Goal: Information Seeking & Learning: Learn about a topic

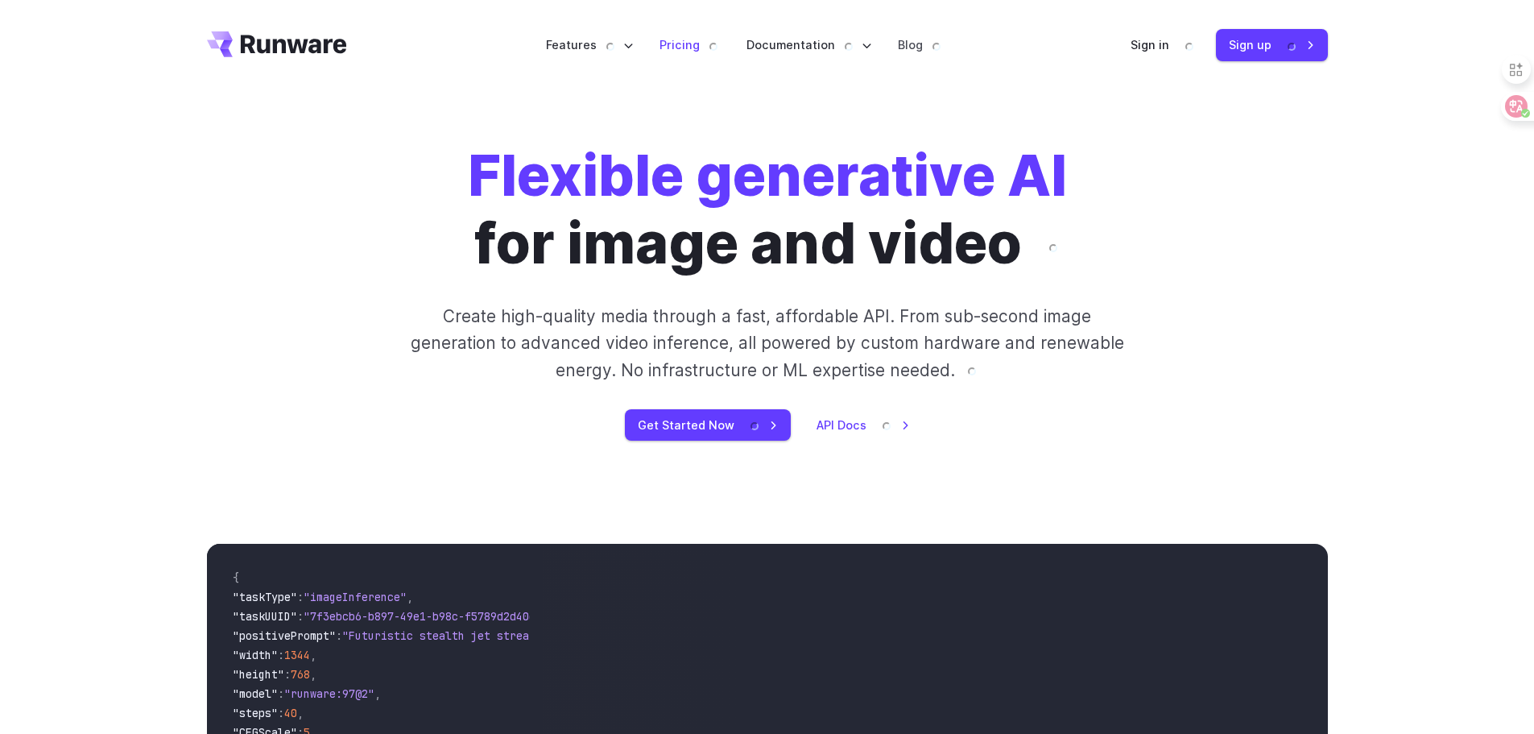
click at [682, 44] on link "Pricing" at bounding box center [690, 44] width 61 height 19
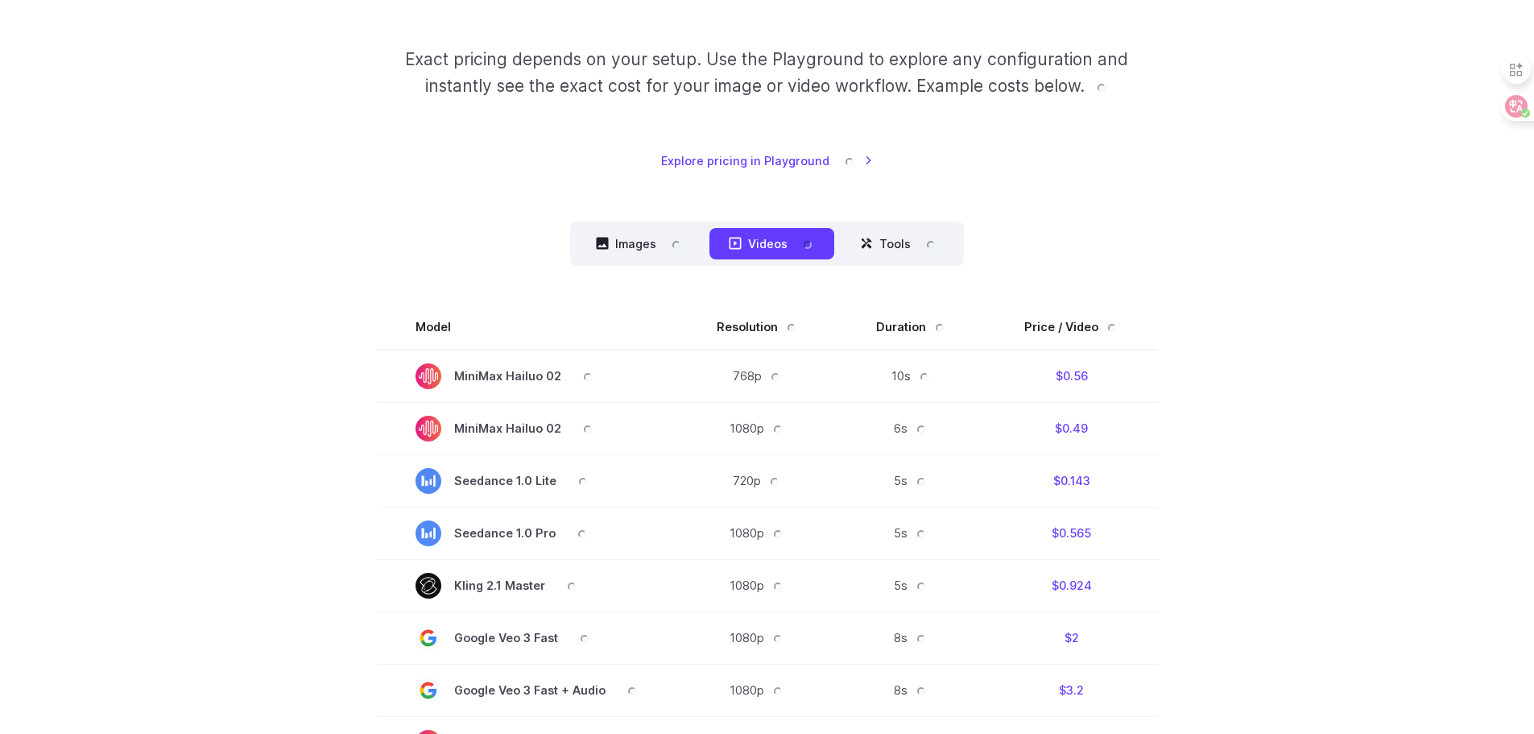
scroll to position [242, 0]
click at [644, 240] on button "Images" at bounding box center [640, 242] width 126 height 31
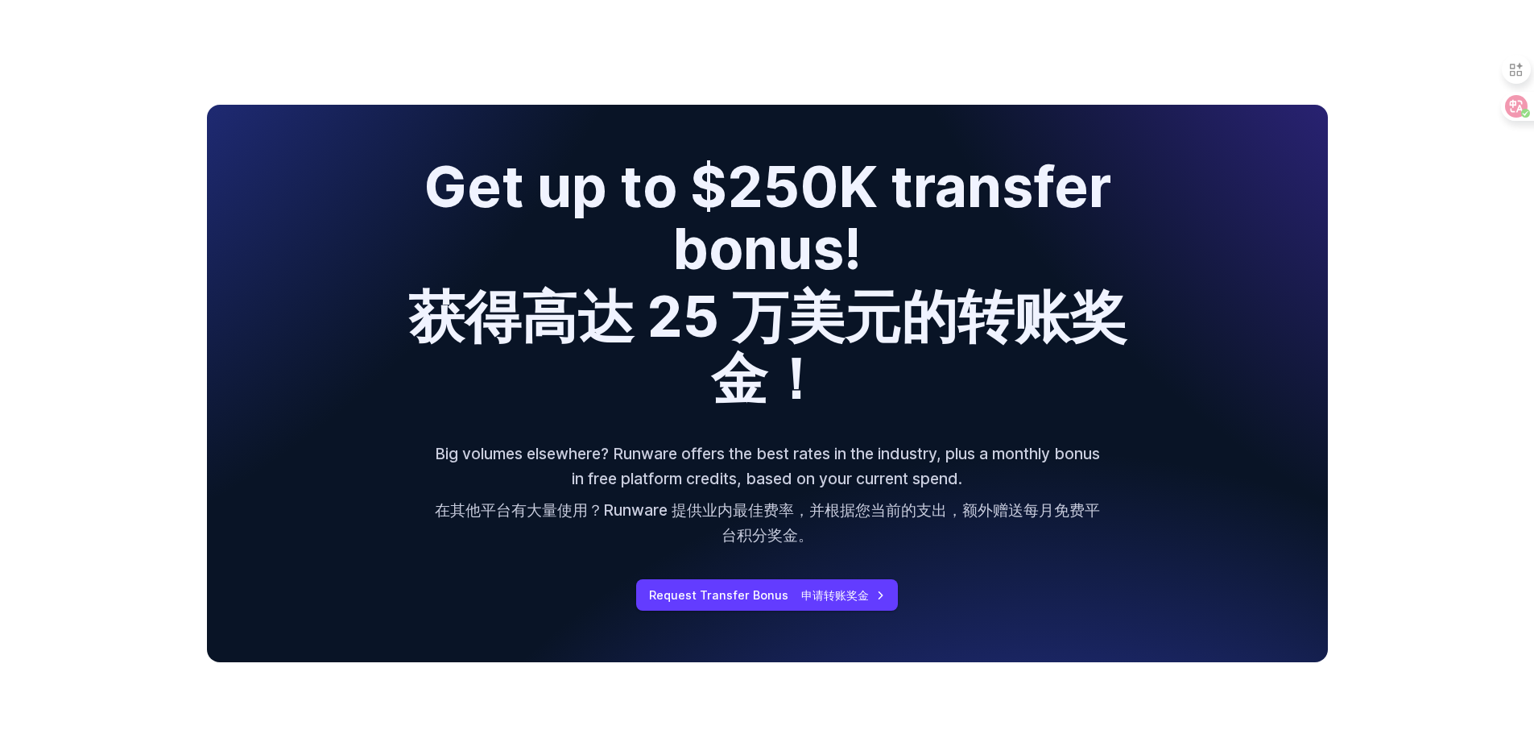
scroll to position [0, 0]
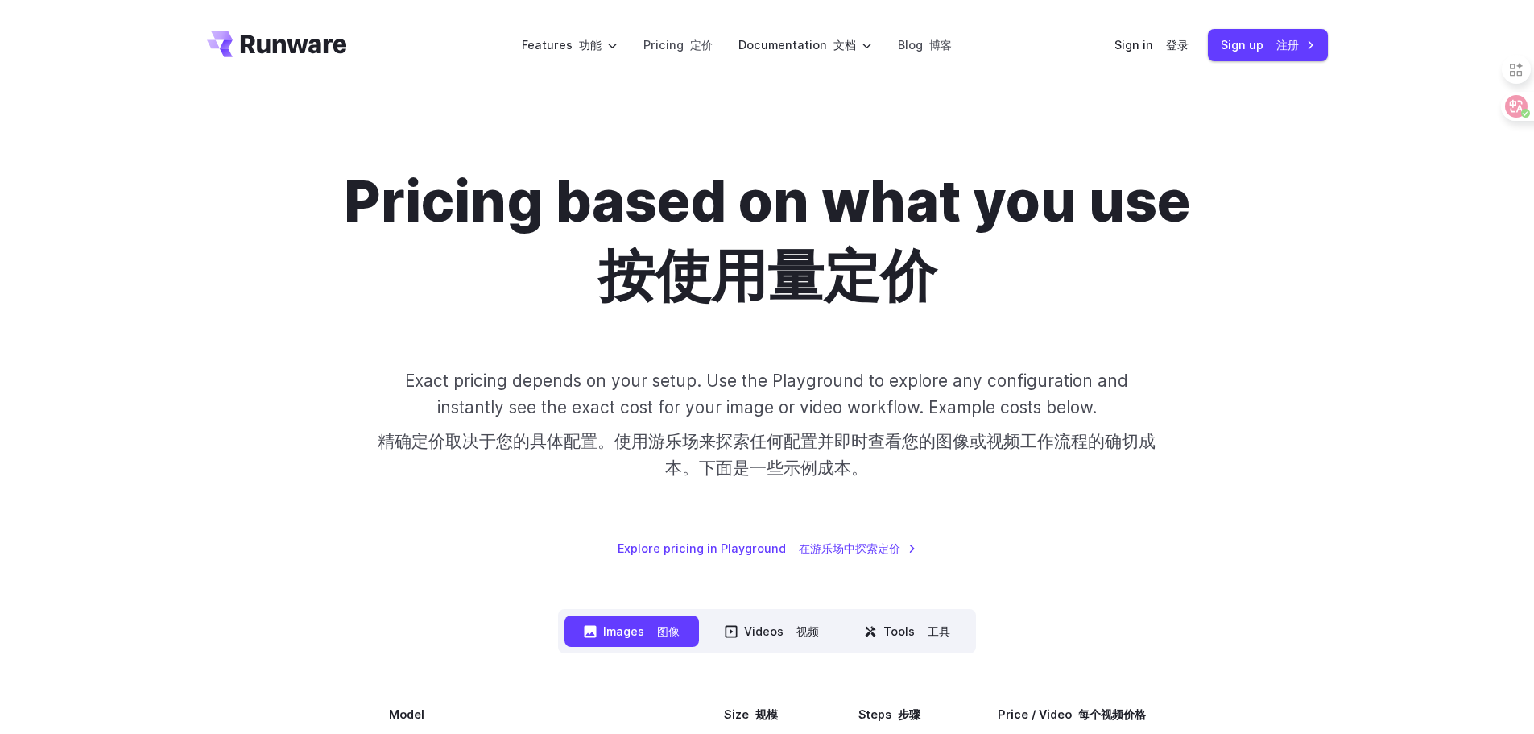
drag, startPoint x: 1466, startPoint y: 492, endPoint x: 1430, endPoint y: 15, distance: 478.0
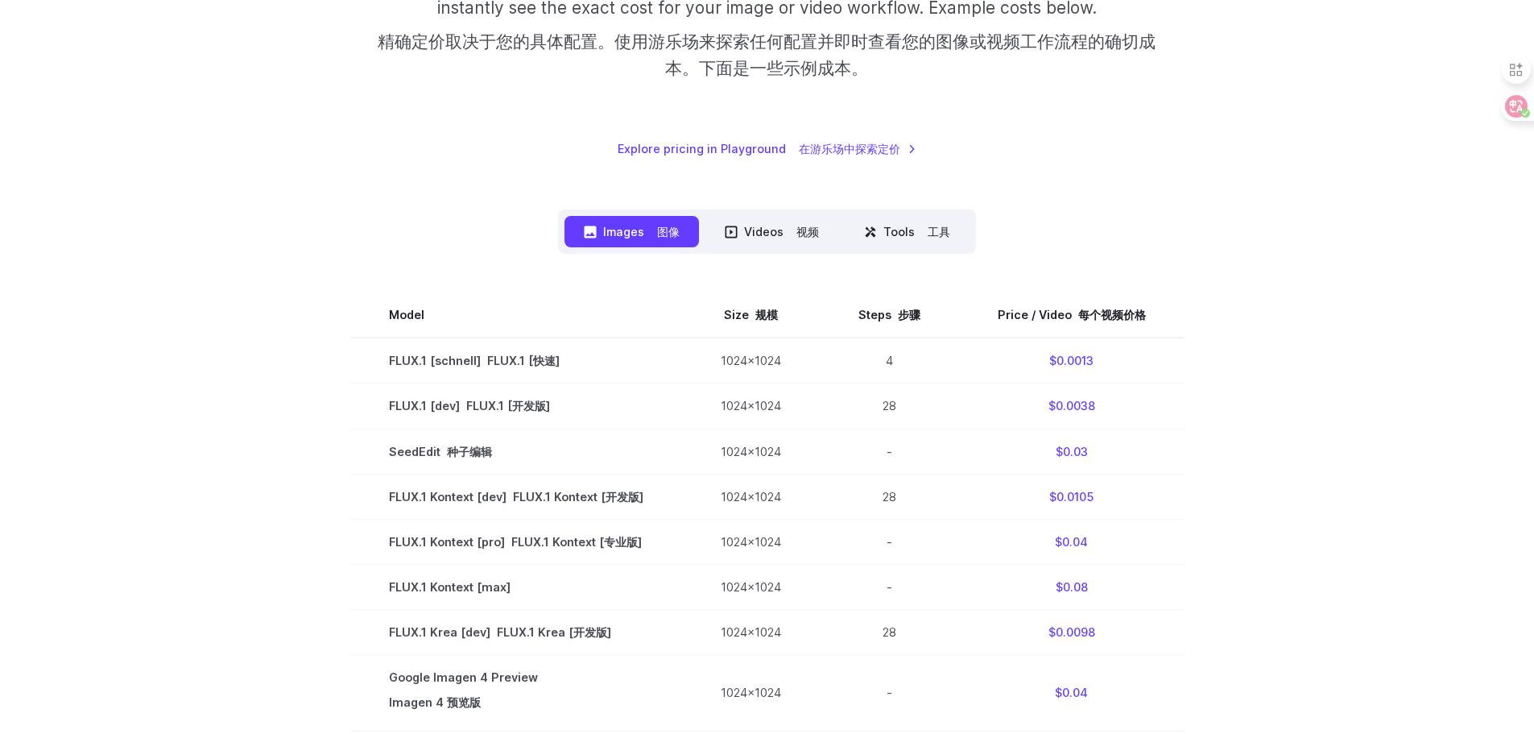
scroll to position [403, 0]
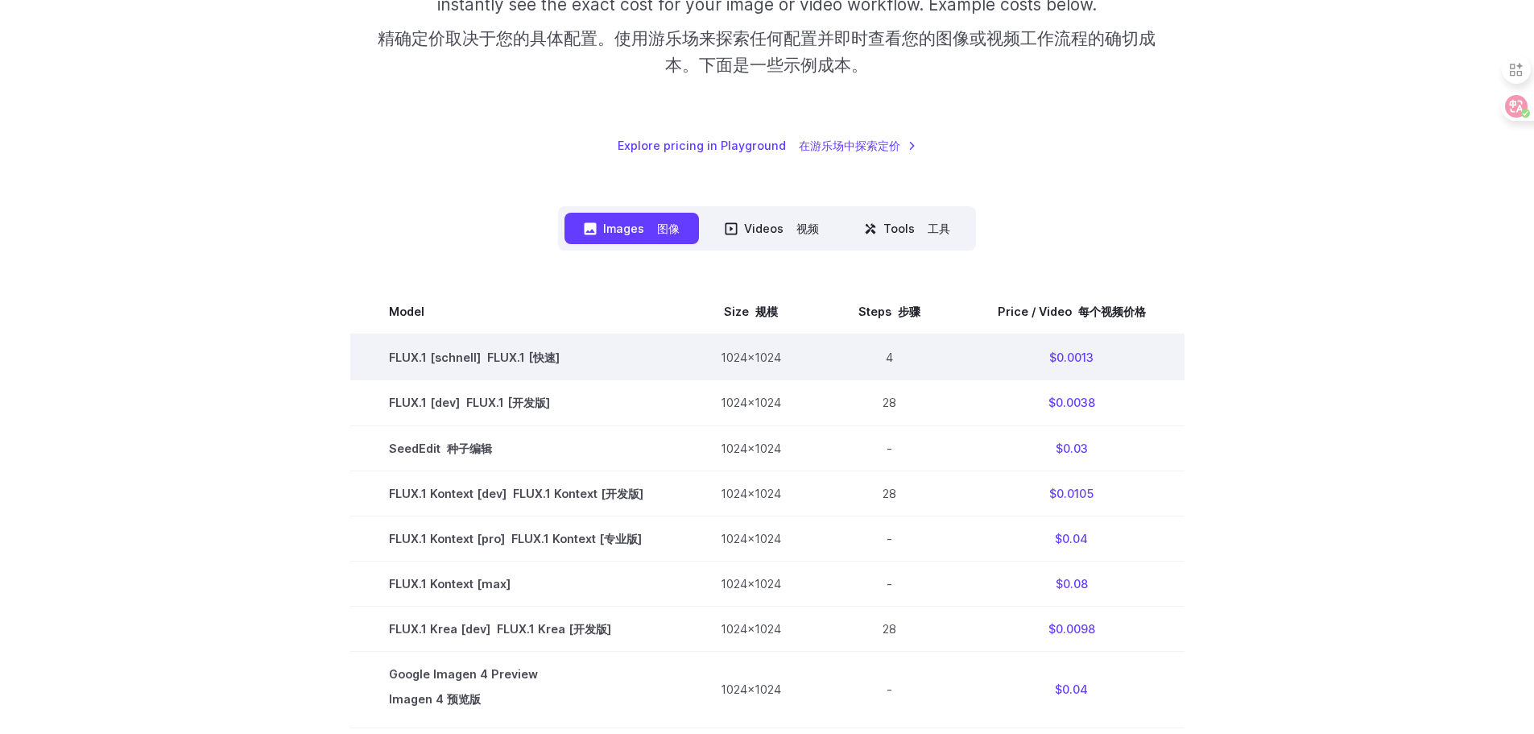
drag, startPoint x: 523, startPoint y: 364, endPoint x: 464, endPoint y: 352, distance: 60.8
click at [522, 363] on font "FLUX.1 [快速]" at bounding box center [523, 357] width 72 height 14
drag, startPoint x: 459, startPoint y: 352, endPoint x: 428, endPoint y: 360, distance: 32.4
click at [453, 354] on td "FLUX.1 [schnell] FLUX.1 [快速]" at bounding box center [516, 357] width 332 height 46
click at [413, 360] on td "FLUX.1 [schnell] FLUX.1 [快速]" at bounding box center [516, 357] width 332 height 46
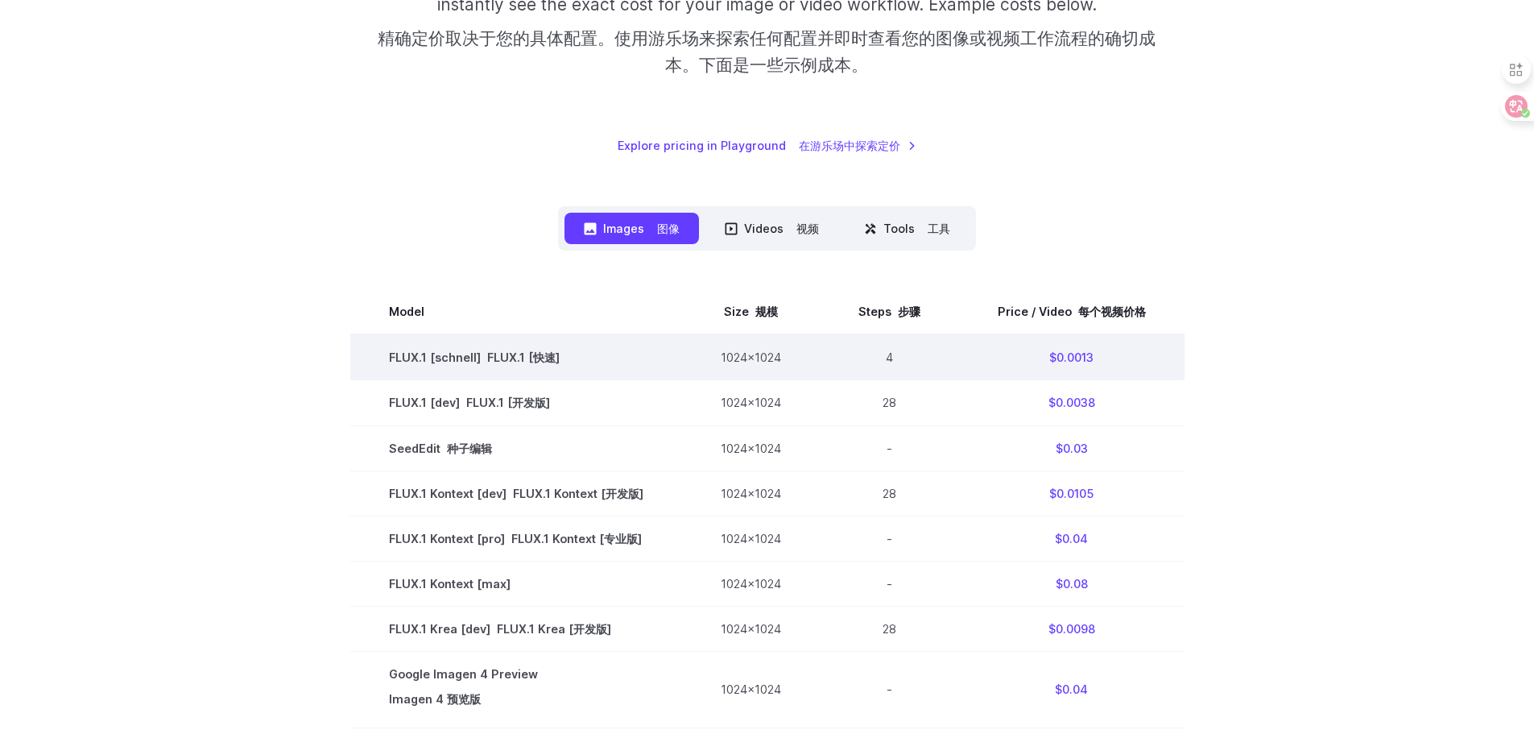
click at [380, 353] on td "FLUX.1 [schnell] FLUX.1 [快速]" at bounding box center [516, 357] width 332 height 46
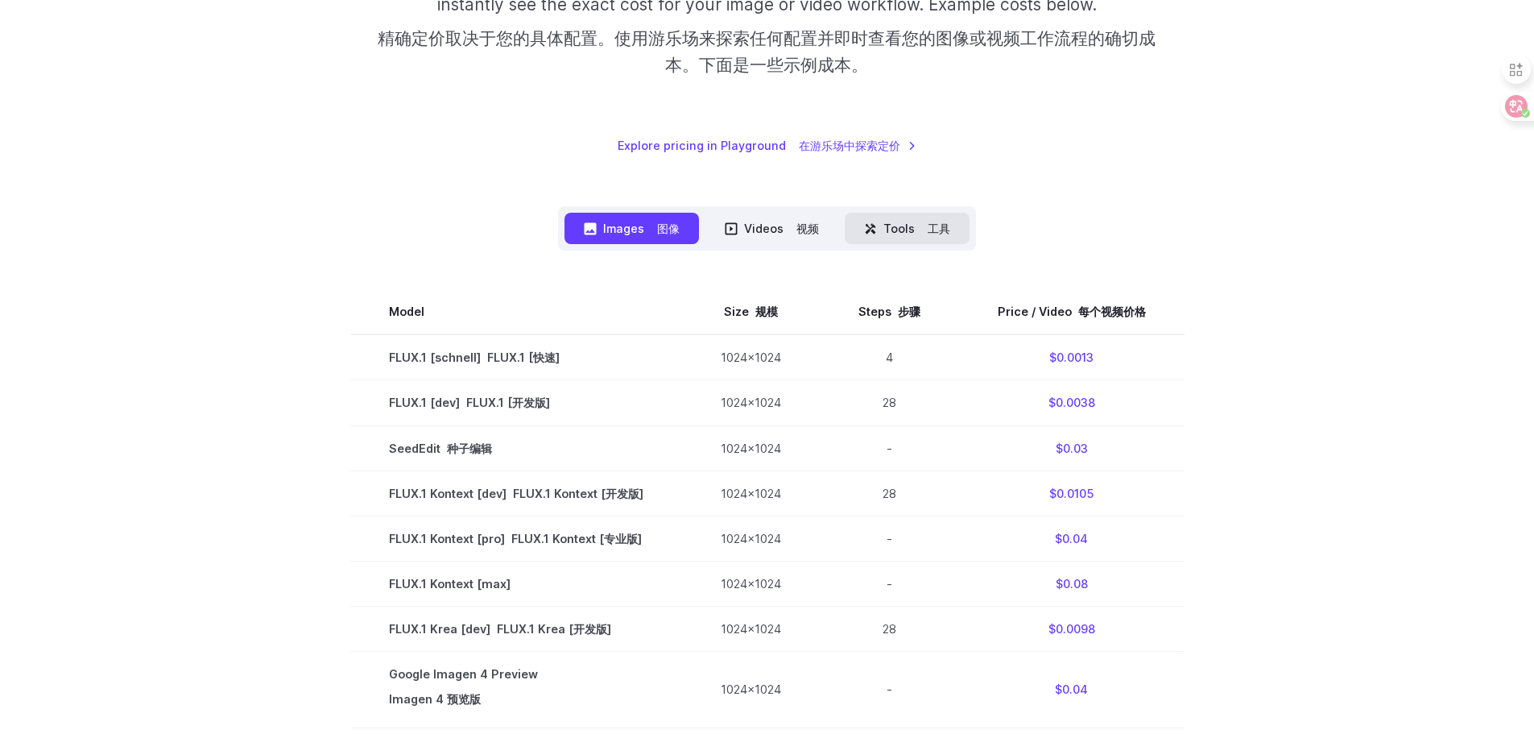
click at [908, 236] on button "Tools 工具" at bounding box center [907, 228] width 125 height 31
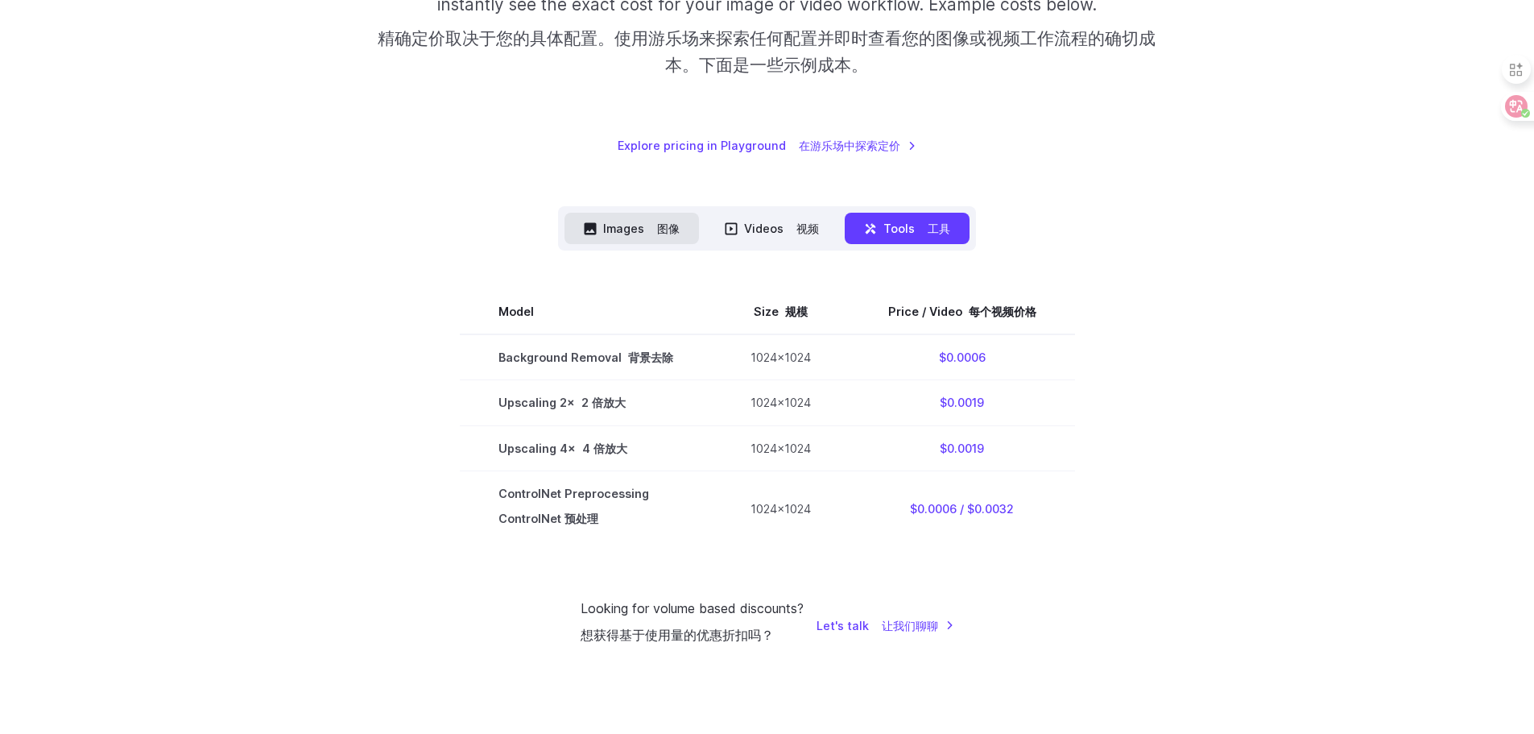
click at [585, 226] on icon at bounding box center [591, 228] width 12 height 12
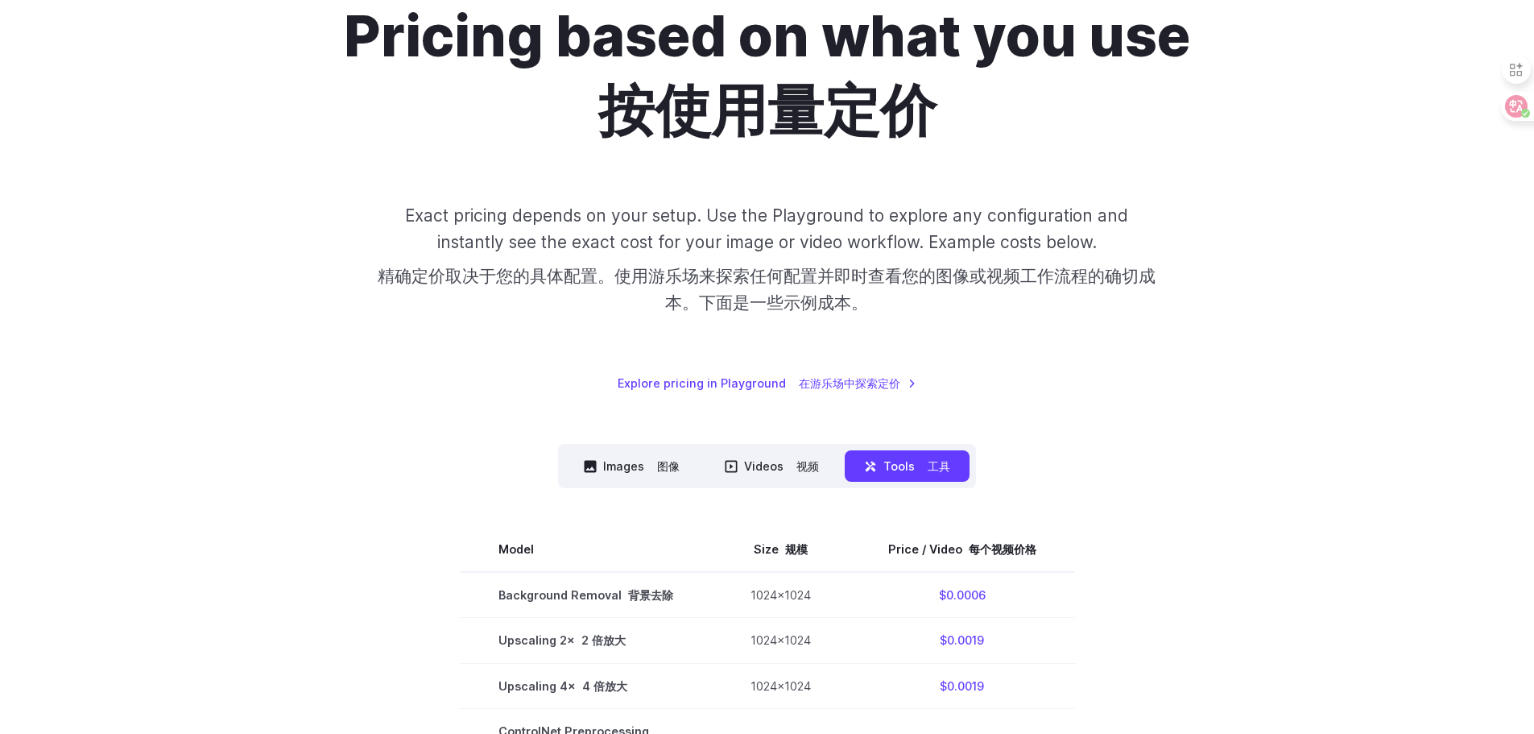
scroll to position [0, 0]
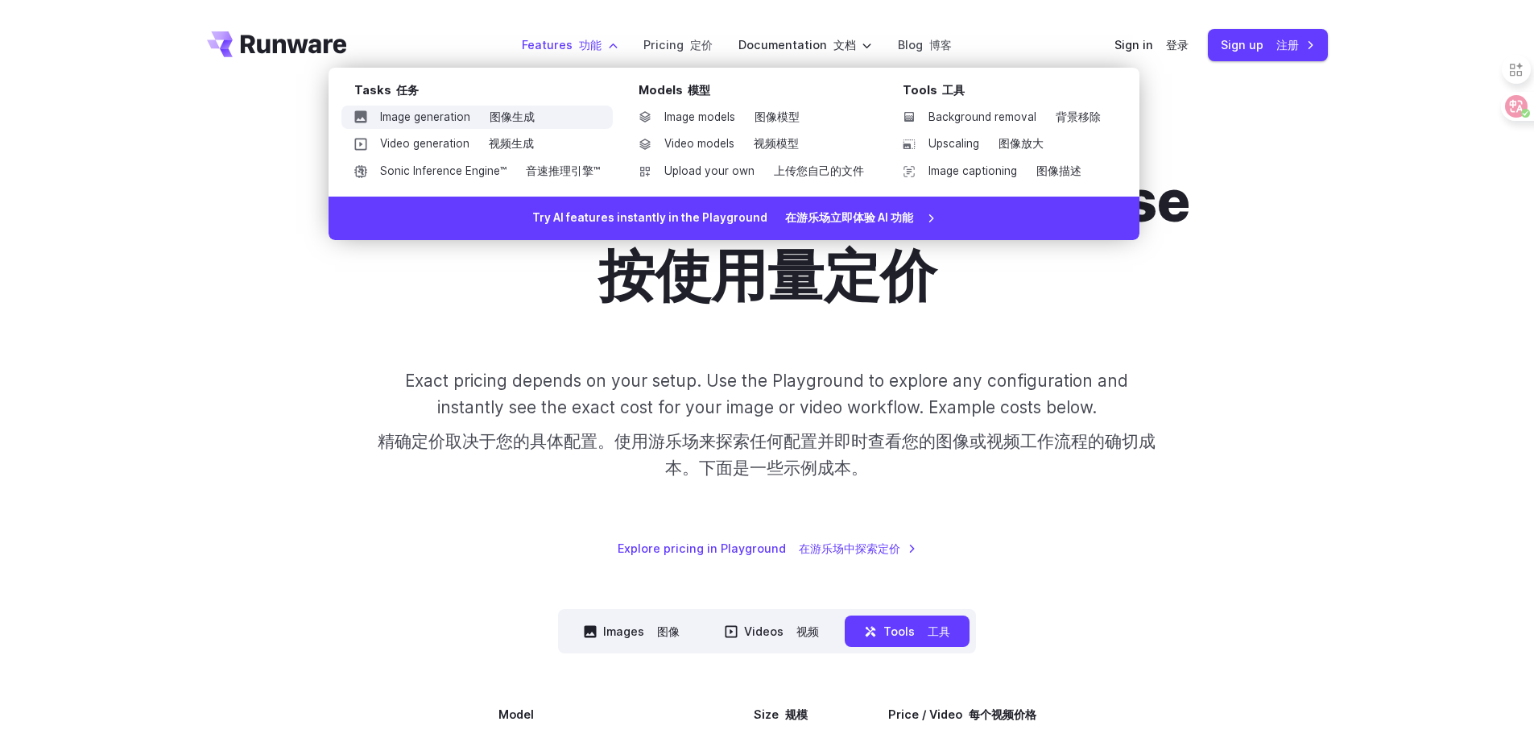
click at [470, 121] on link "Image generation 图像生成" at bounding box center [476, 117] width 271 height 24
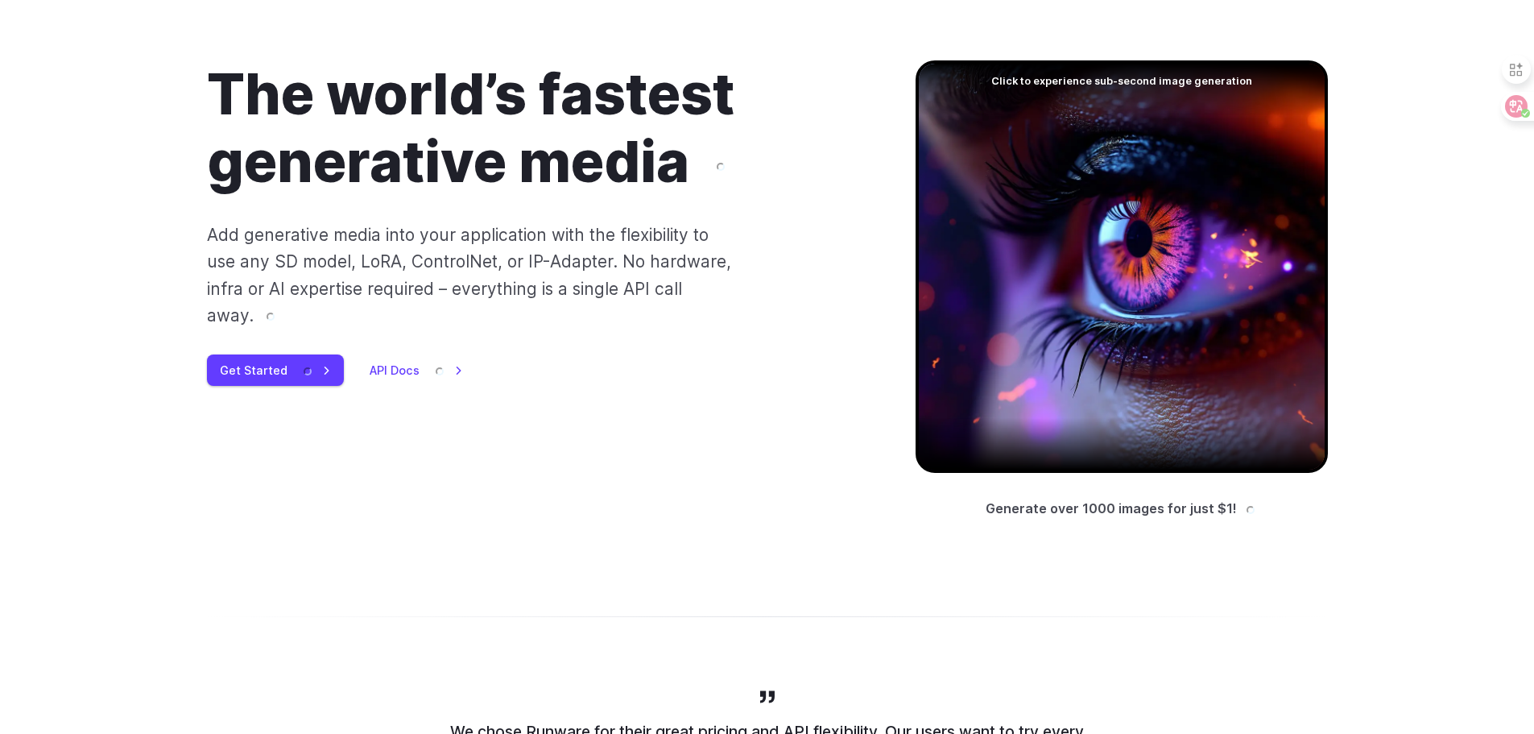
scroll to position [81, 0]
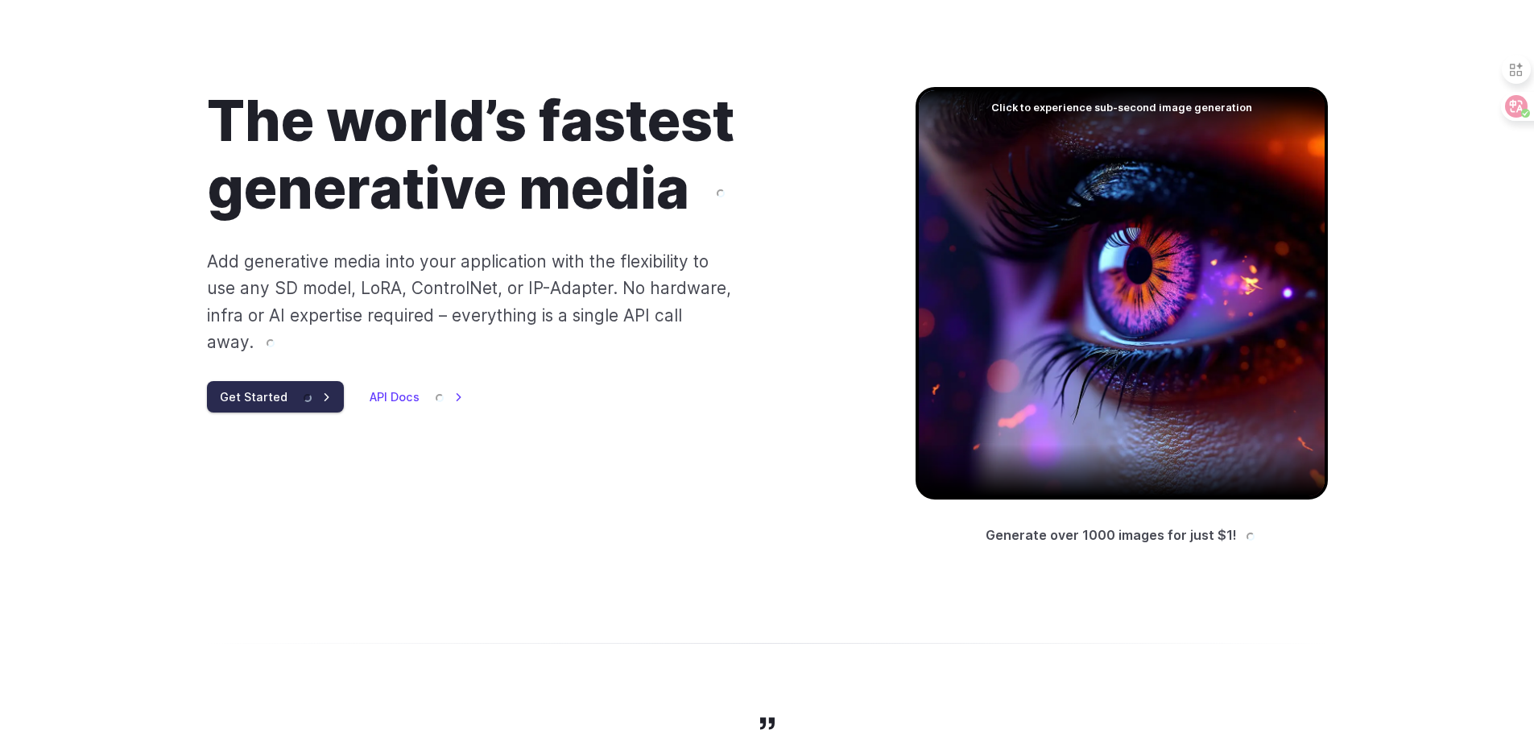
click at [273, 383] on link "Get Started" at bounding box center [275, 396] width 137 height 31
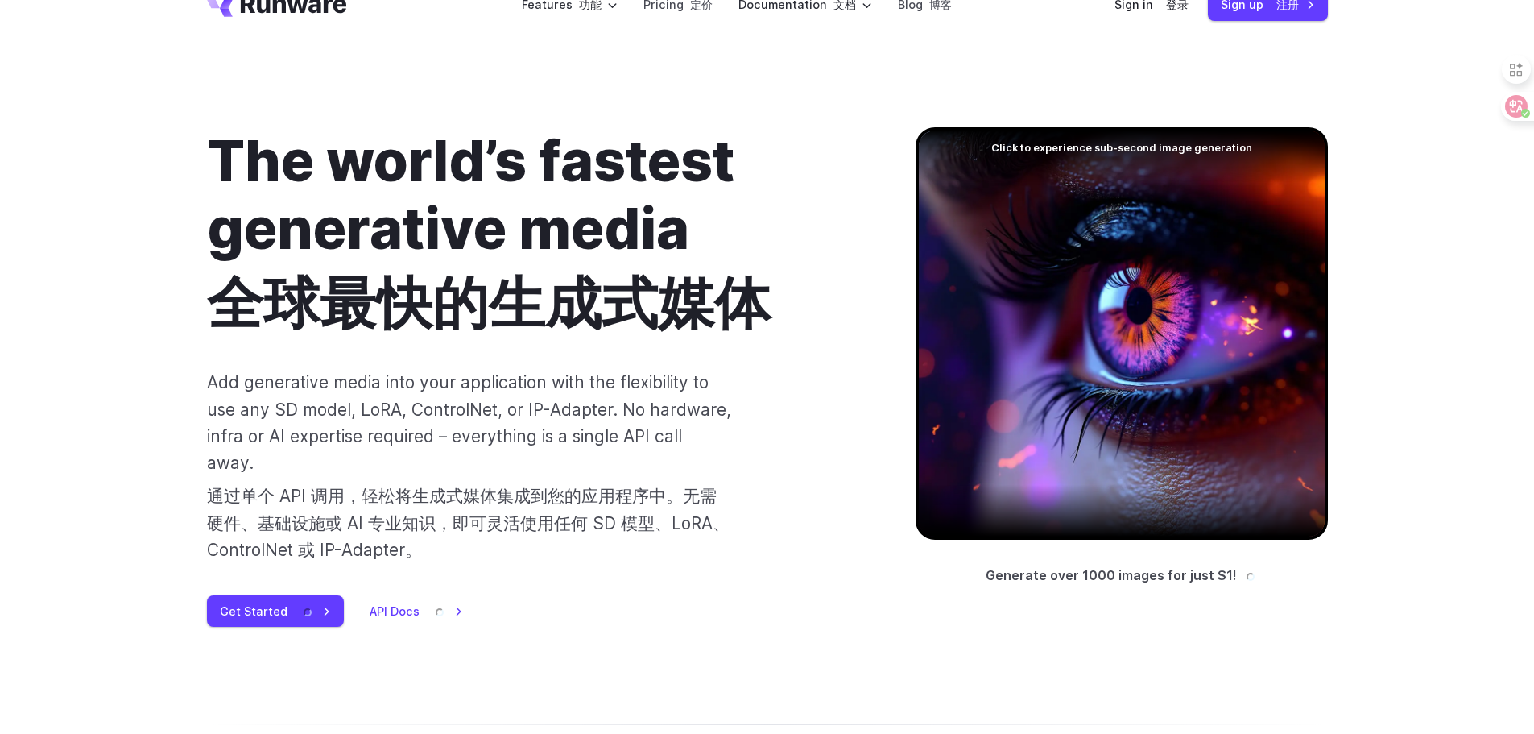
scroll to position [0, 0]
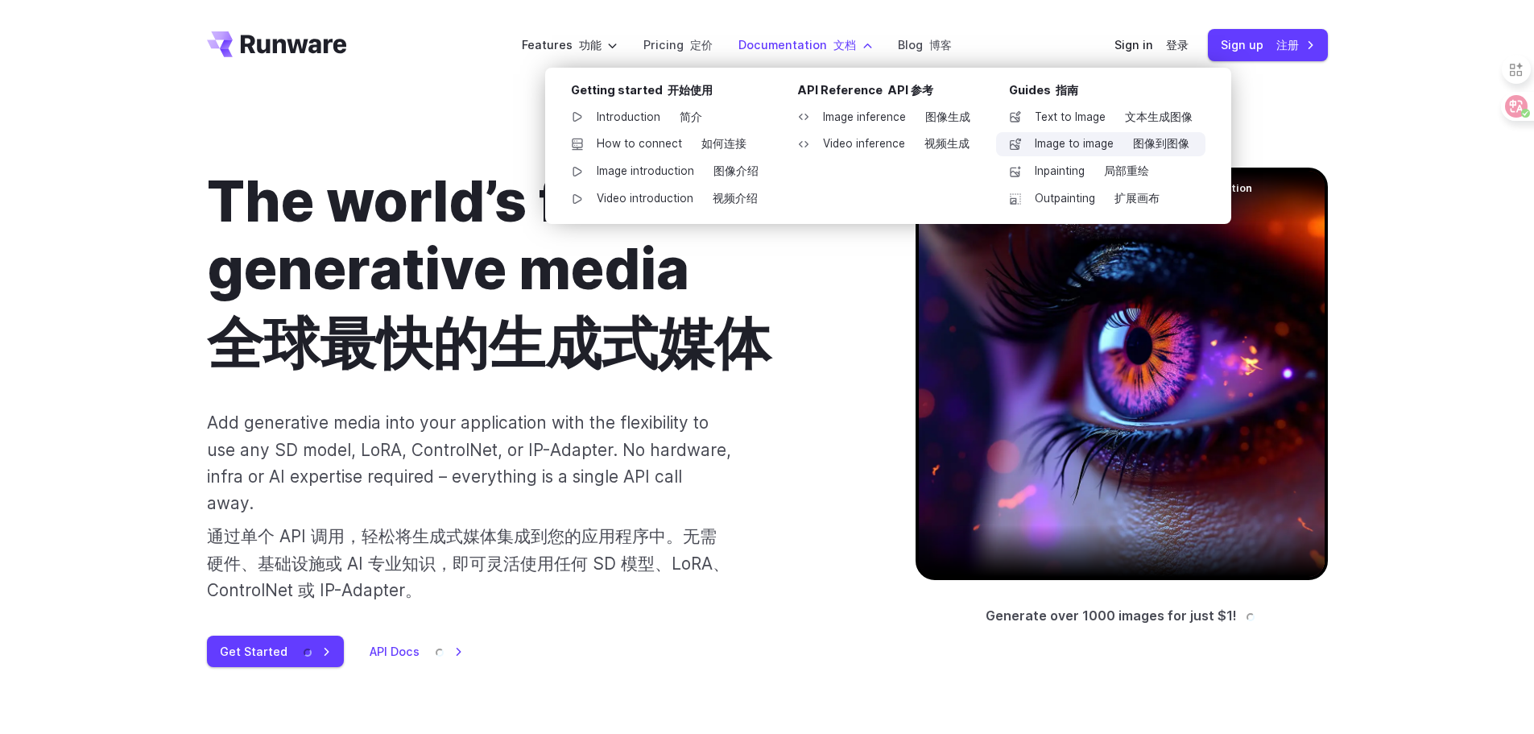
click at [1153, 138] on font "图像到图像" at bounding box center [1161, 143] width 56 height 13
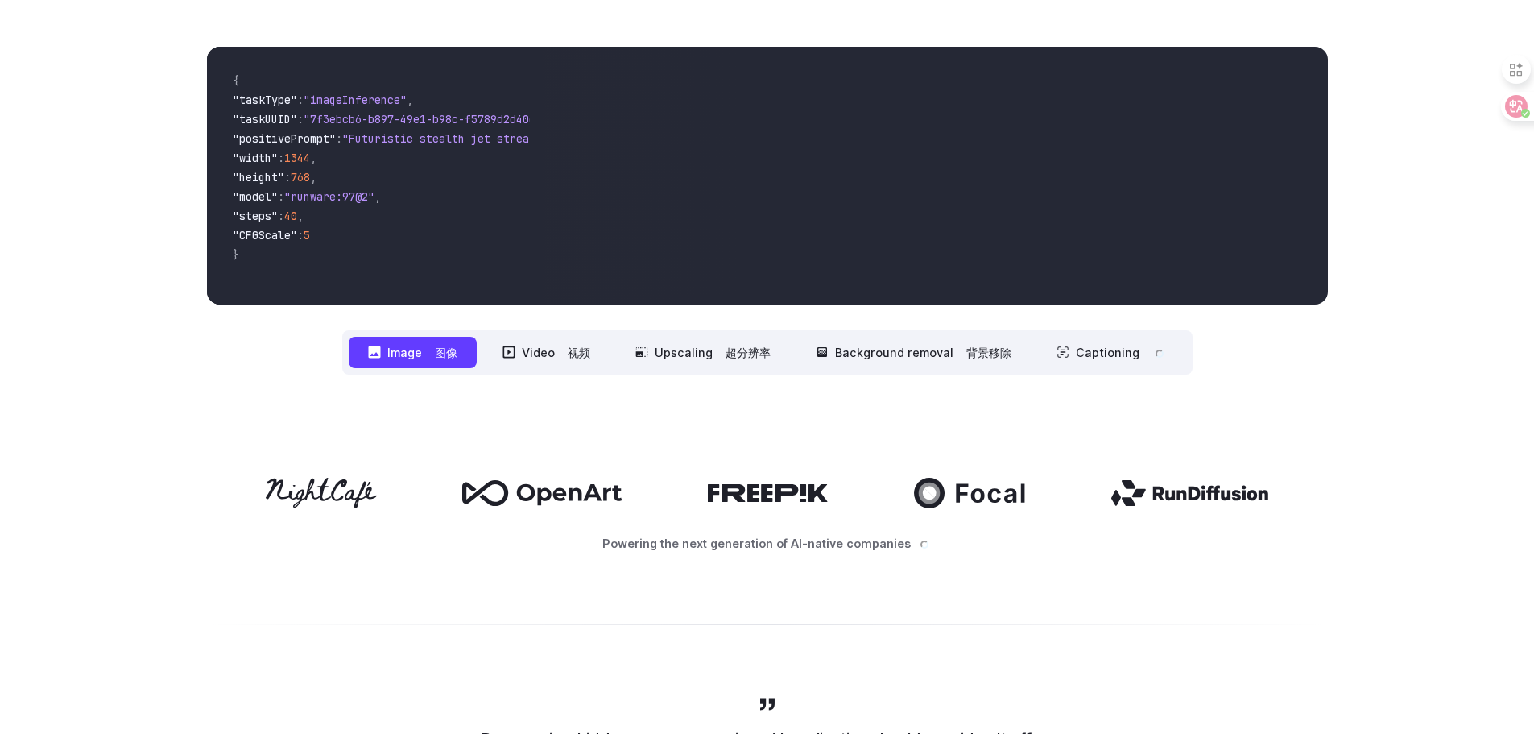
scroll to position [792, 0]
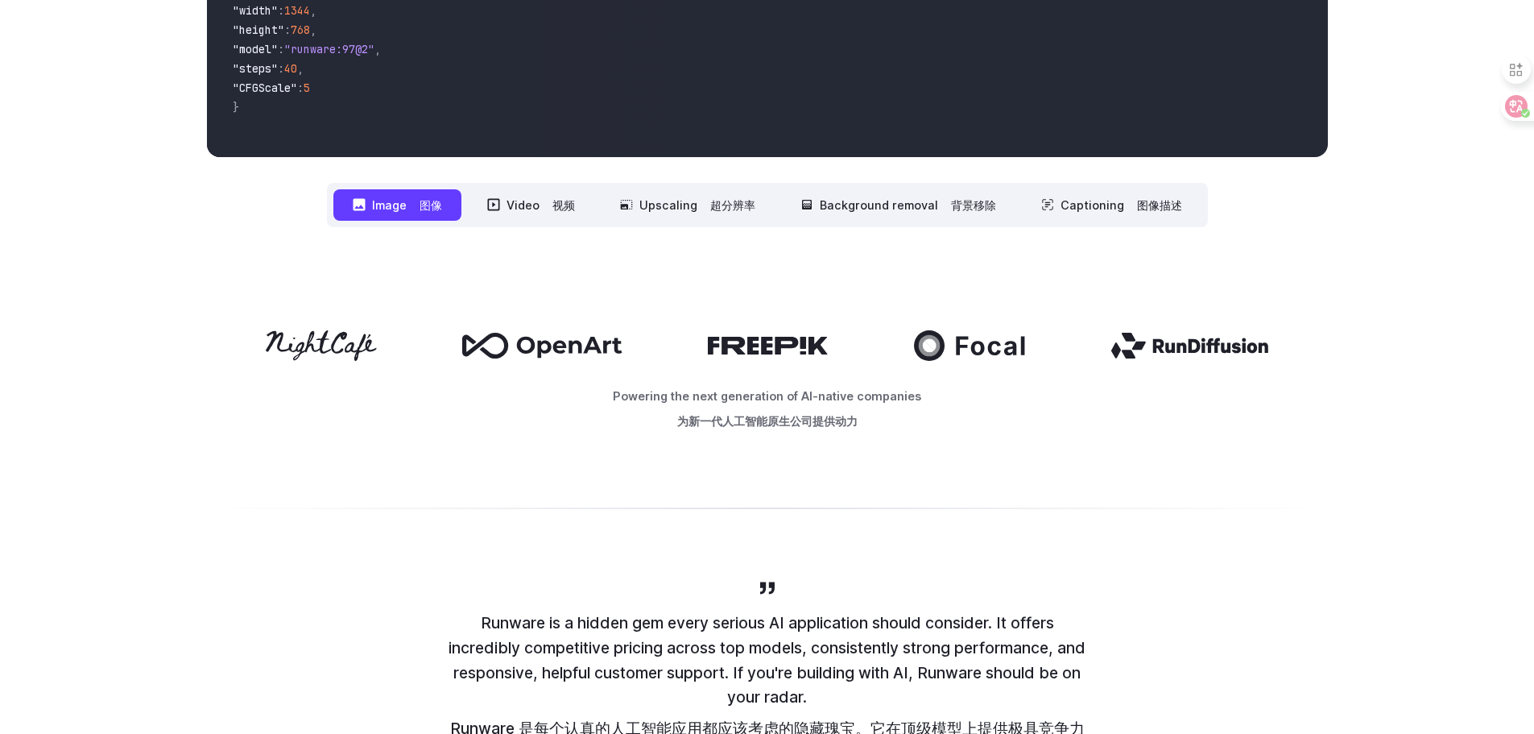
click at [432, 201] on font "图像" at bounding box center [431, 205] width 23 height 14
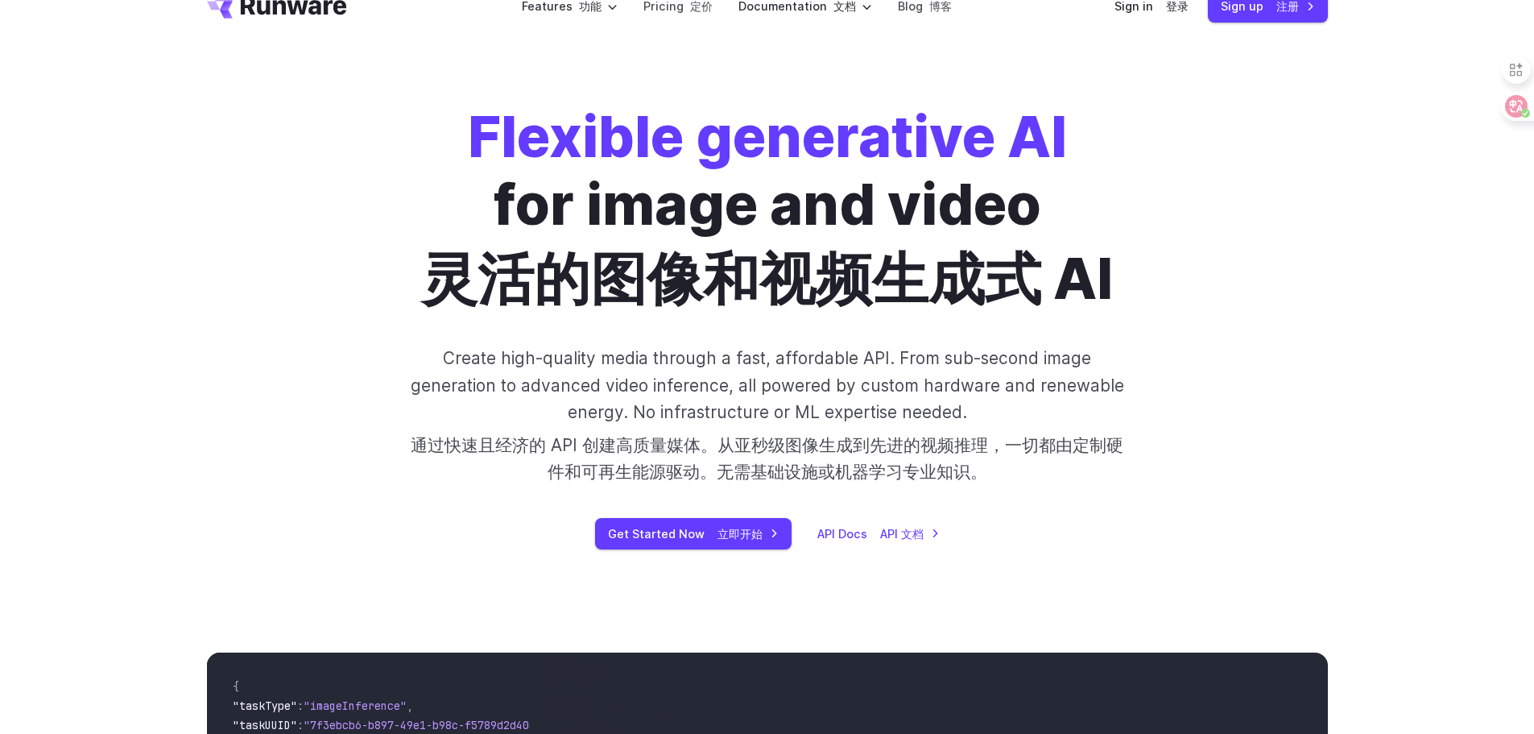
scroll to position [0, 0]
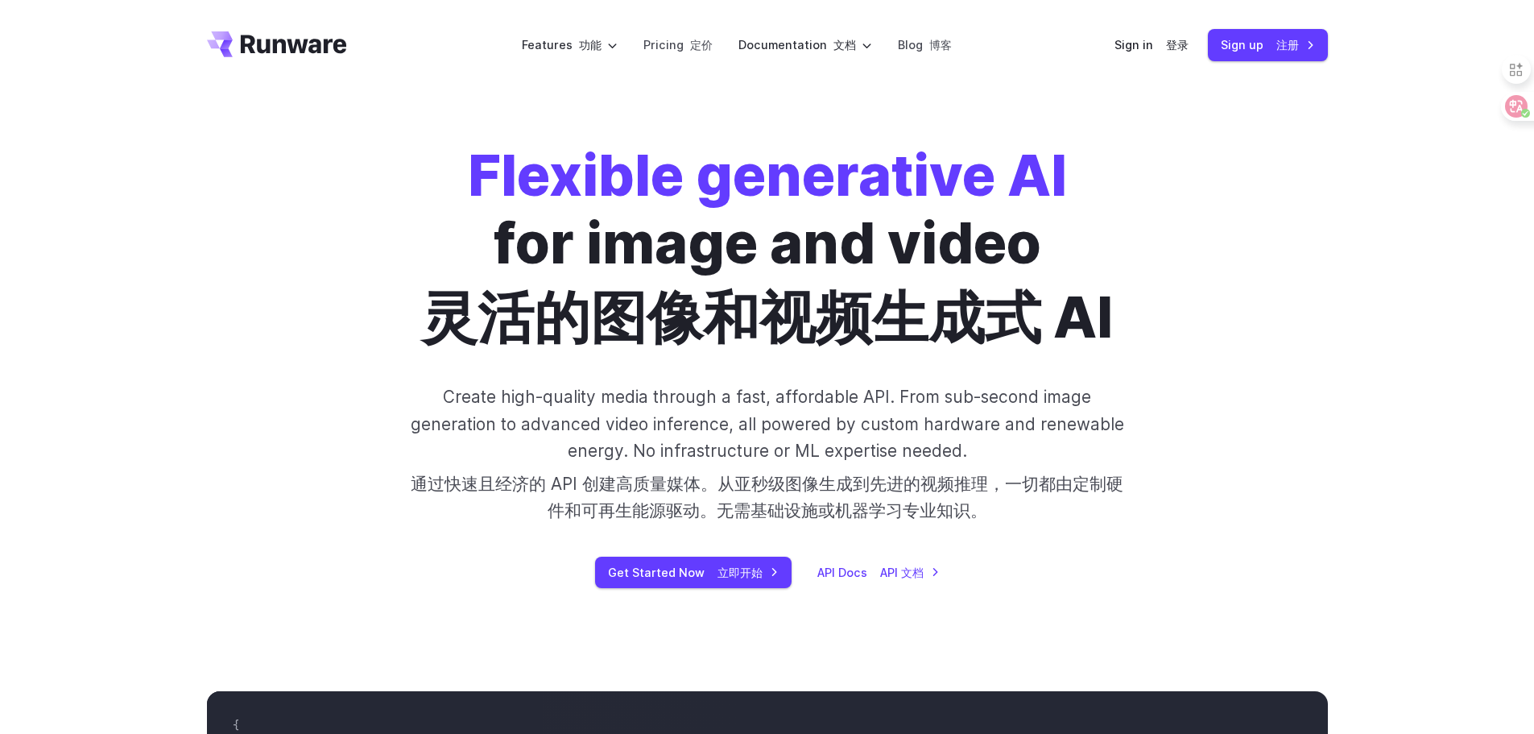
drag, startPoint x: 1286, startPoint y: 348, endPoint x: 1355, endPoint y: 39, distance: 316.9
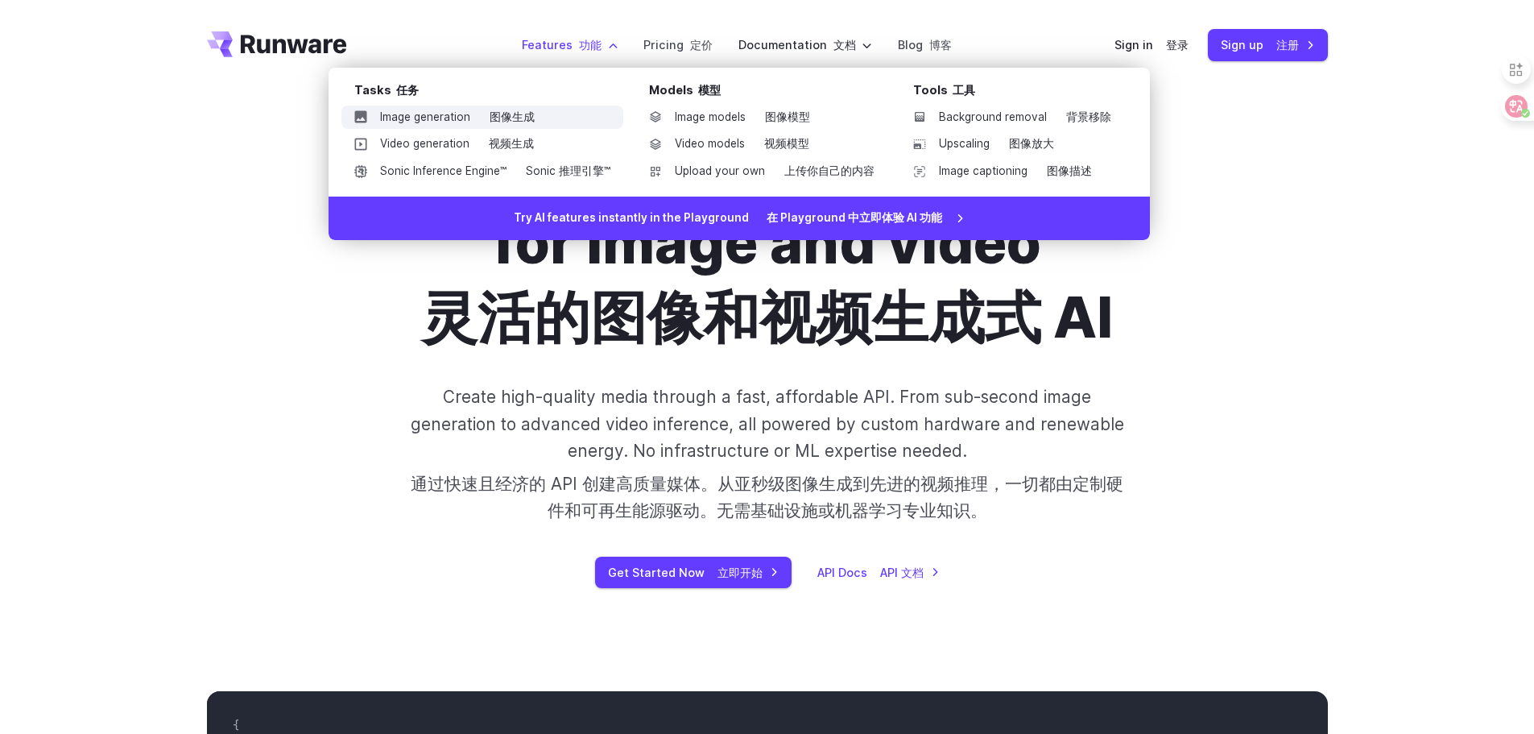
click at [505, 126] on font "图像生成" at bounding box center [509, 118] width 52 height 18
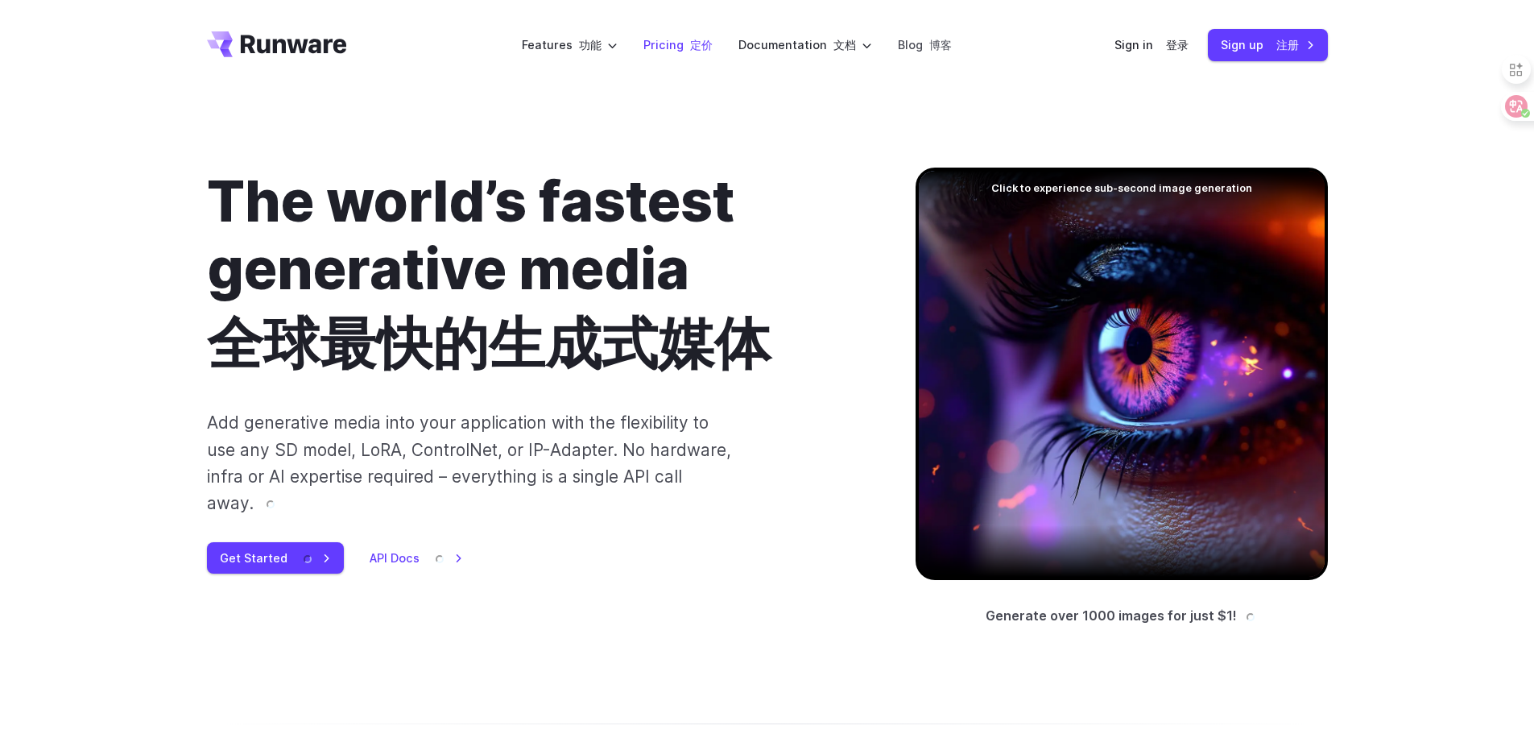
click at [684, 43] on font at bounding box center [687, 45] width 6 height 14
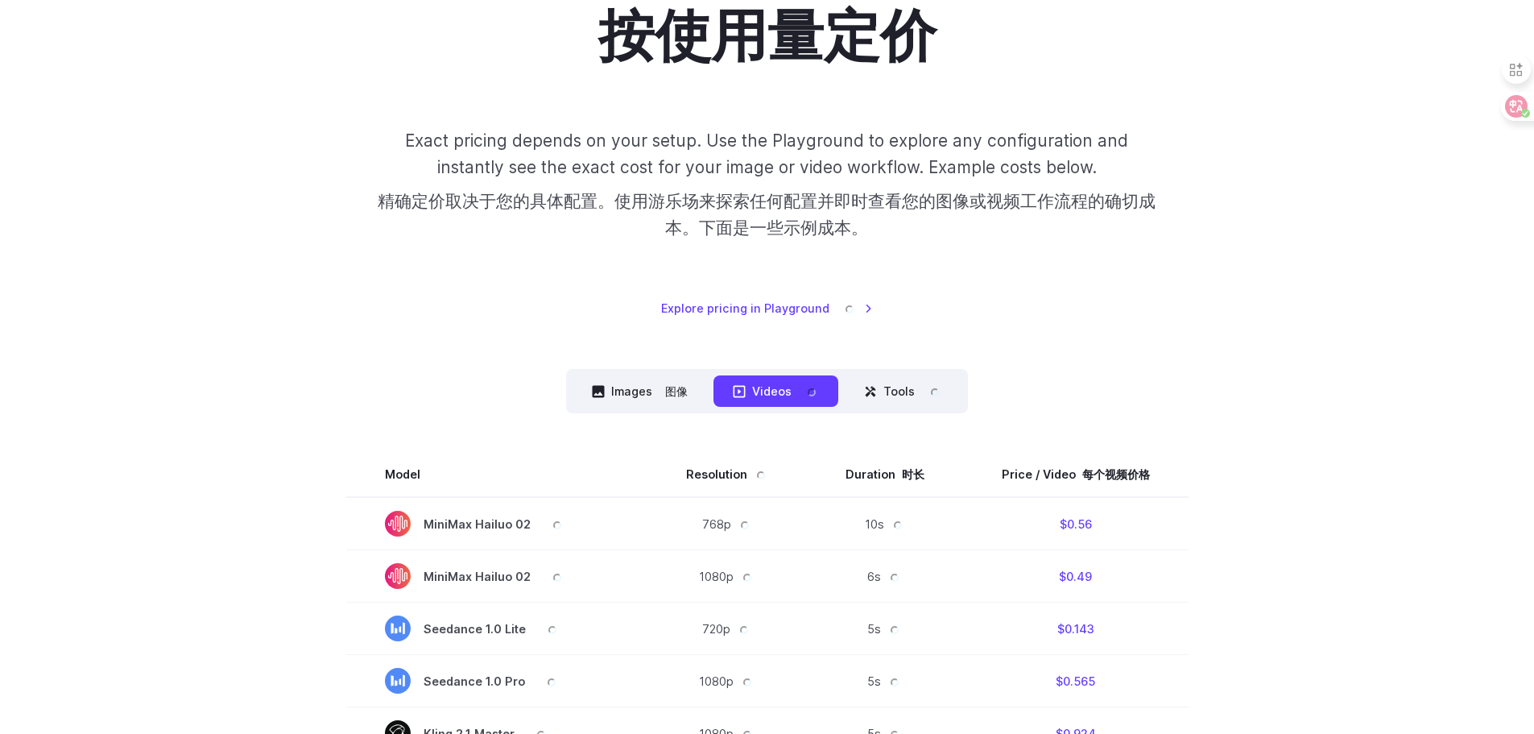
scroll to position [242, 0]
click at [647, 389] on button "Images 图像" at bounding box center [640, 389] width 134 height 31
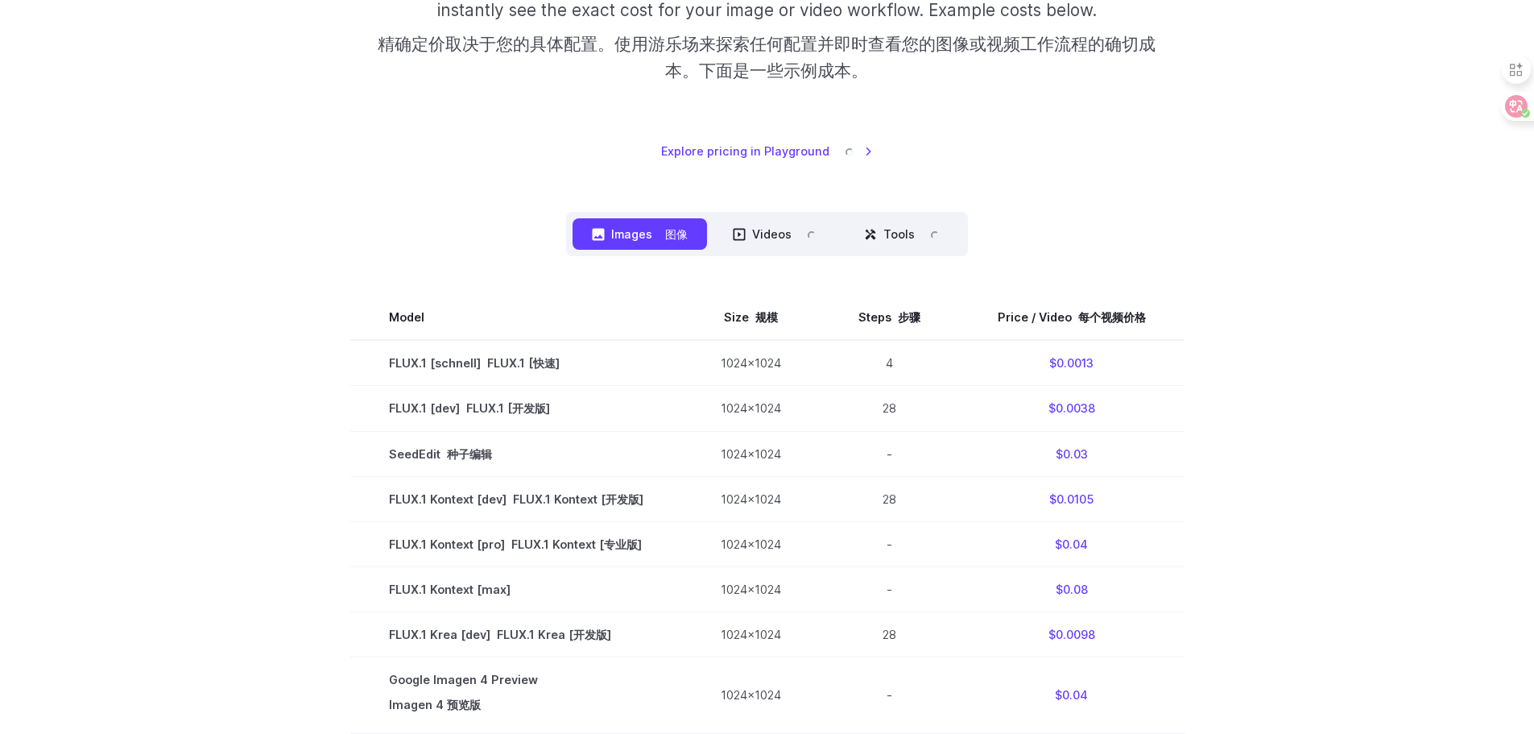
scroll to position [403, 0]
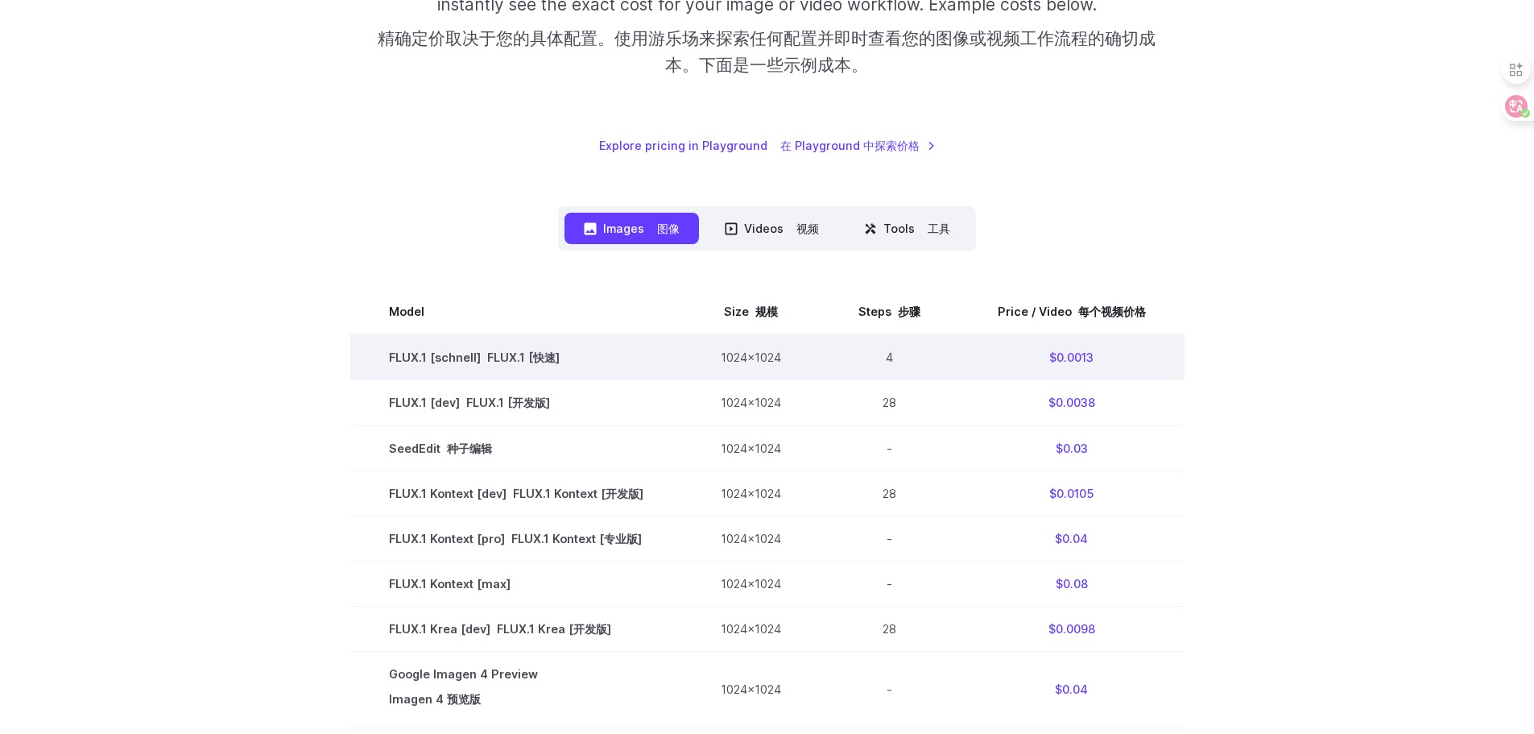
click at [1086, 361] on td "$0.0013" at bounding box center [1071, 357] width 225 height 46
click at [359, 361] on td "FLUX.1 [schnell] FLUX.1 [快速]" at bounding box center [516, 357] width 332 height 46
click at [395, 365] on td "FLUX.1 [schnell] FLUX.1 [快速]" at bounding box center [516, 357] width 332 height 46
click at [398, 364] on td "FLUX.1 [schnell] FLUX.1 [快速]" at bounding box center [516, 357] width 332 height 46
